Goal: Navigation & Orientation: Find specific page/section

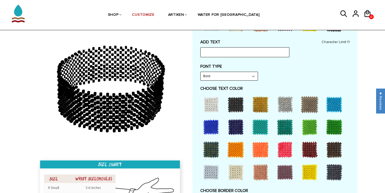
scroll to position [204, 0]
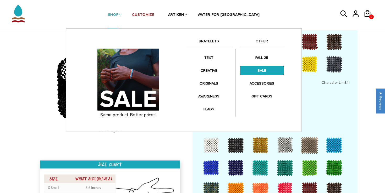
click at [260, 70] on link "SALE" at bounding box center [261, 70] width 45 height 10
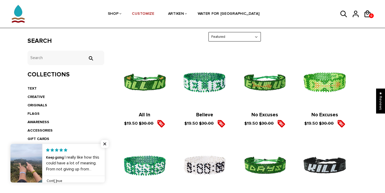
scroll to position [80, 0]
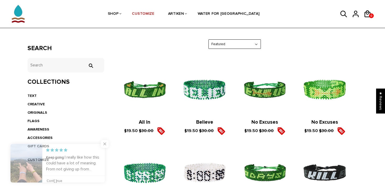
click at [103, 145] on span "Close popup widget" at bounding box center [105, 144] width 8 height 8
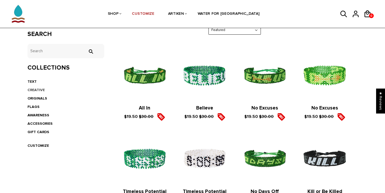
scroll to position [104, 0]
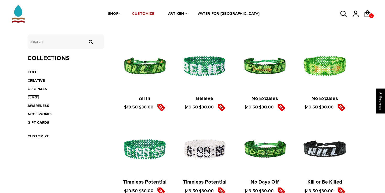
click at [35, 95] on link "FLAGS" at bounding box center [34, 97] width 12 height 4
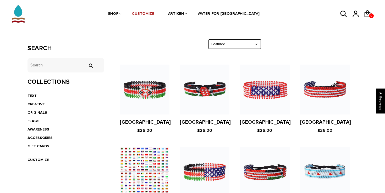
scroll to position [83, 0]
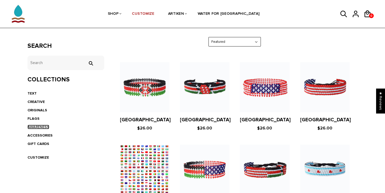
click at [40, 128] on link "AWARENESS" at bounding box center [39, 126] width 22 height 4
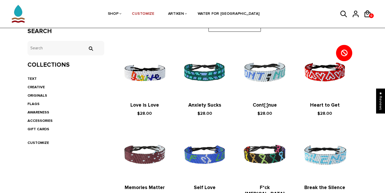
scroll to position [94, 0]
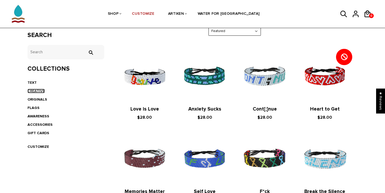
click at [36, 91] on link "CREATIVE" at bounding box center [36, 91] width 17 height 4
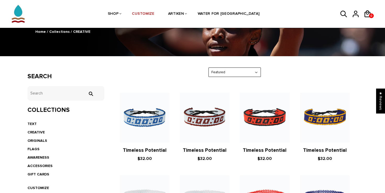
scroll to position [53, 0]
